Goal: Task Accomplishment & Management: Manage account settings

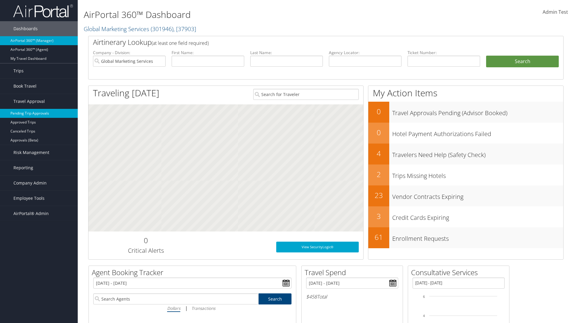
click at [39, 113] on link "Pending Trip Approvals" at bounding box center [39, 113] width 78 height 9
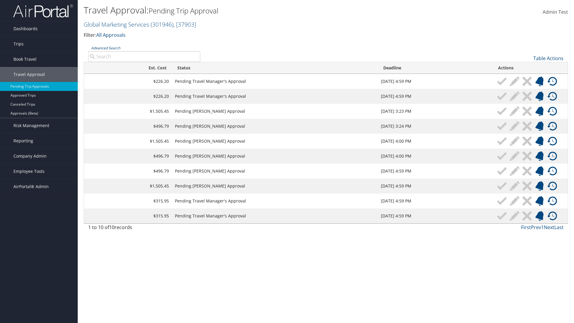
click at [106, 48] on link "Advanced Search" at bounding box center [105, 47] width 29 height 5
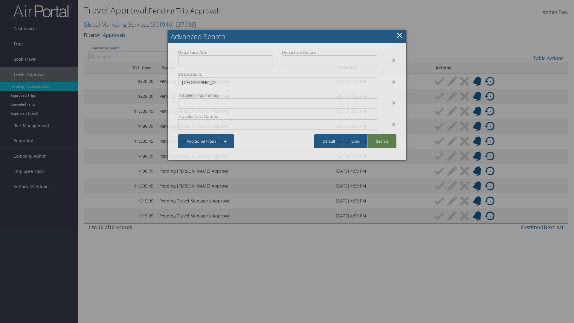
type input "Long Beach"
click at [382, 141] on link "Search" at bounding box center [382, 141] width 29 height 14
type input "Long Beach"
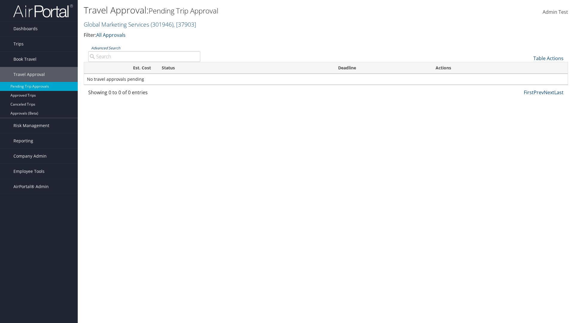
click at [106, 48] on link "Advanced Search" at bounding box center [105, 47] width 29 height 5
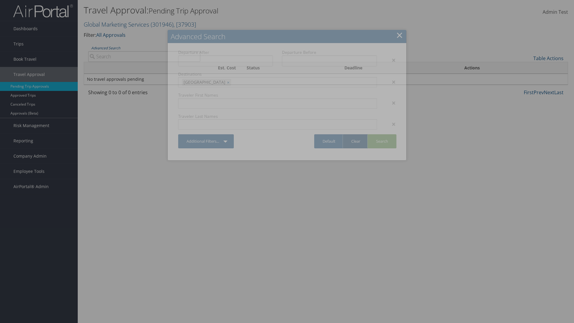
click at [356, 141] on link "Clear" at bounding box center [356, 141] width 26 height 14
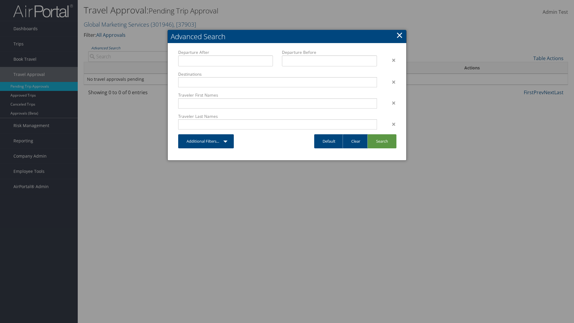
click at [400, 35] on link "×" at bounding box center [399, 35] width 7 height 12
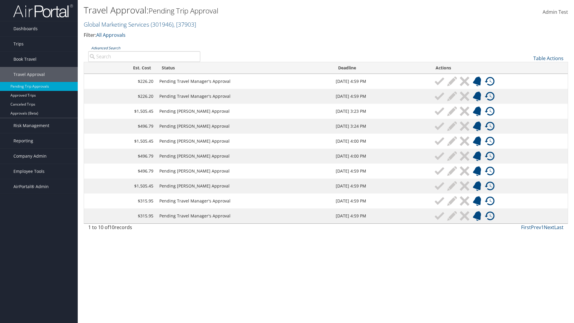
click at [106, 48] on link "Advanced Search" at bounding box center [105, 47] width 29 height 5
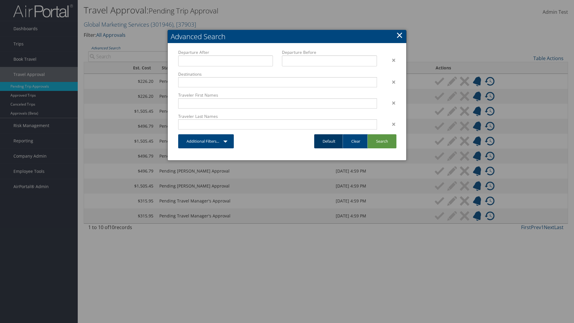
click at [329, 141] on link "Default" at bounding box center [329, 141] width 30 height 14
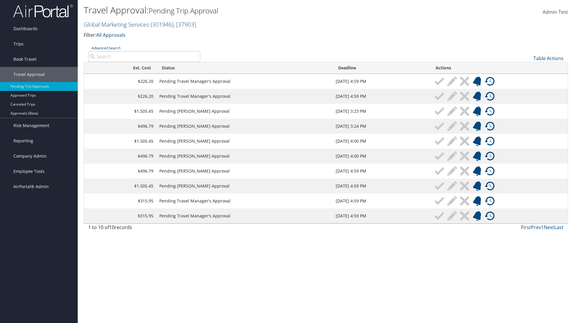
click at [106, 48] on link "Advanced Search" at bounding box center [105, 47] width 29 height 5
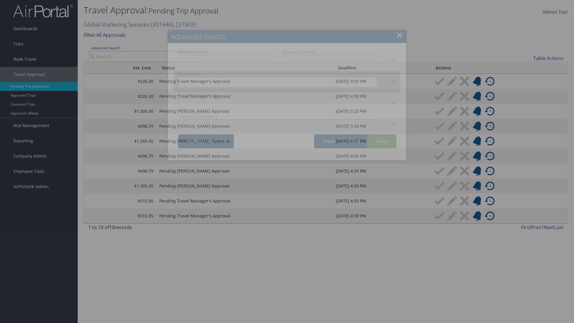
click at [391, 60] on div "×" at bounding box center [391, 60] width 19 height 7
click at [391, 78] on div "×" at bounding box center [391, 81] width 19 height 7
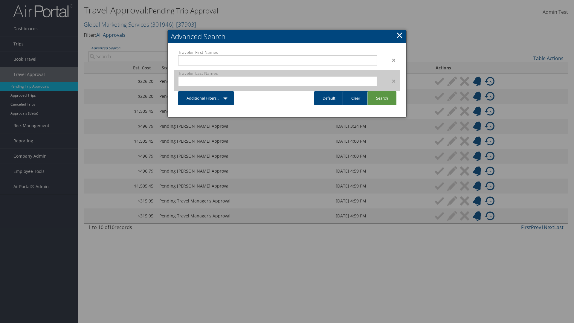
click at [391, 81] on div "×" at bounding box center [391, 80] width 19 height 7
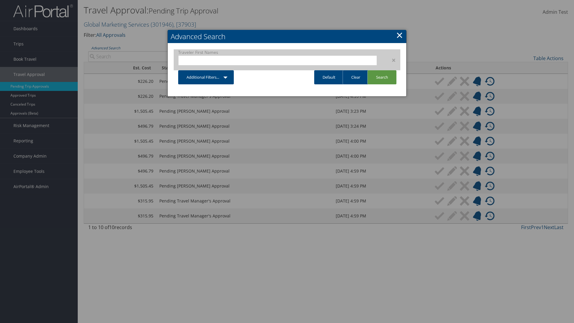
click at [391, 60] on div "×" at bounding box center [391, 60] width 19 height 7
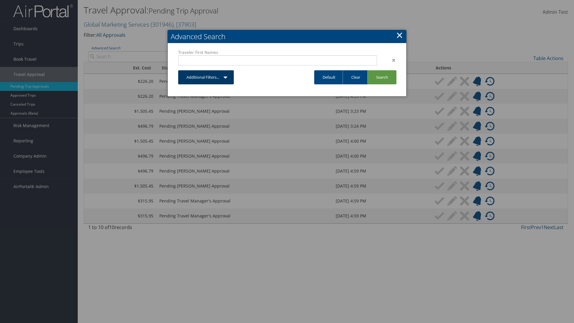
click at [230, 70] on link "Additional Filters..." at bounding box center [206, 77] width 56 height 14
